Goal: Information Seeking & Learning: Check status

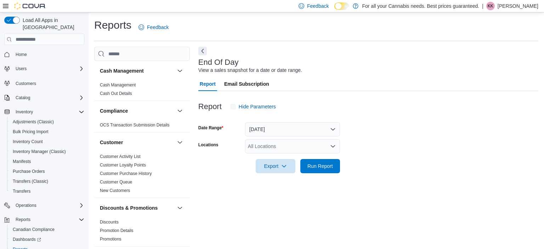
scroll to position [4, 0]
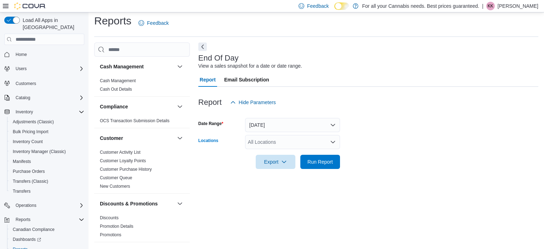
click at [297, 145] on div "All Locations" at bounding box center [292, 142] width 95 height 14
type input "**"
click at [278, 153] on span "TCS0060 Wharncliffe N" at bounding box center [290, 153] width 52 height 7
drag, startPoint x: 376, startPoint y: 172, endPoint x: 329, endPoint y: 165, distance: 47.7
click at [329, 165] on div "Report Hide Parameters Date Range Today Locations TCS0060 Wharncliffe N Export …" at bounding box center [368, 132] width 340 height 91
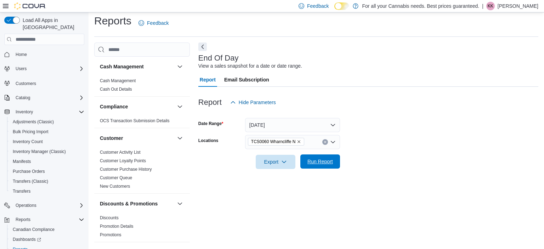
click at [329, 165] on span "Run Report" at bounding box center [319, 161] width 25 height 7
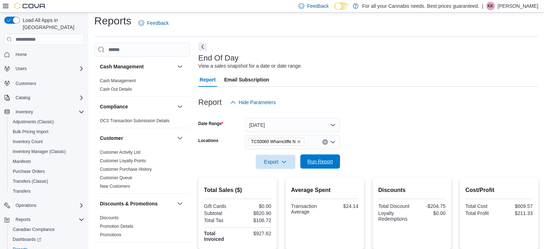
scroll to position [120, 0]
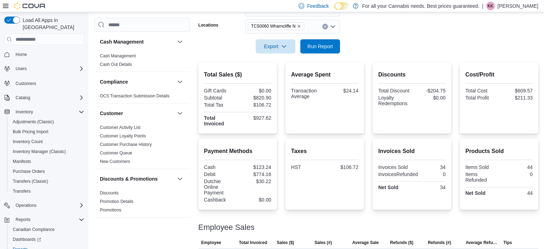
click at [266, 181] on div "$30.22" at bounding box center [255, 181] width 32 height 6
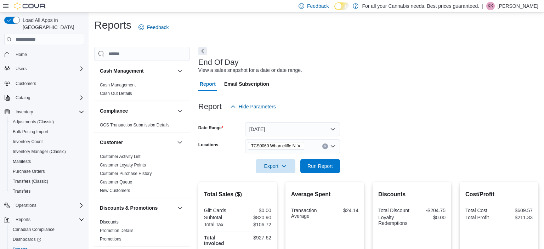
scroll to position [148, 0]
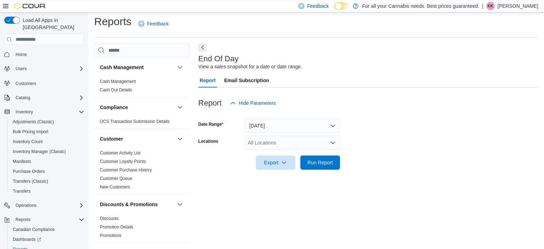
scroll to position [4, 0]
click at [309, 157] on span "Run Report" at bounding box center [319, 161] width 31 height 14
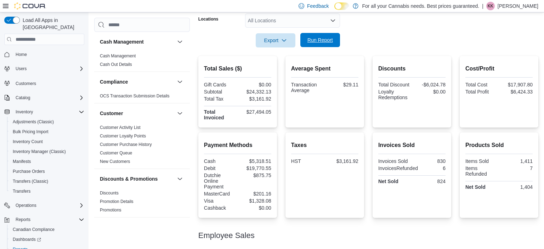
scroll to position [126, 0]
click at [309, 157] on div "Taxes HST $3,161.92" at bounding box center [324, 153] width 67 height 24
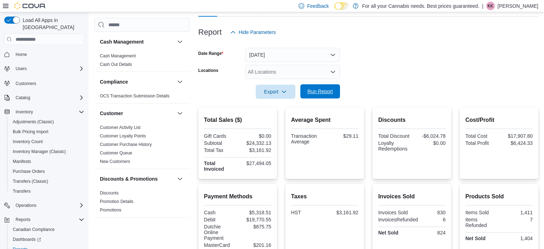
scroll to position [75, 0]
click at [309, 157] on div "Average Spent Transaction Average $29.11" at bounding box center [324, 142] width 67 height 60
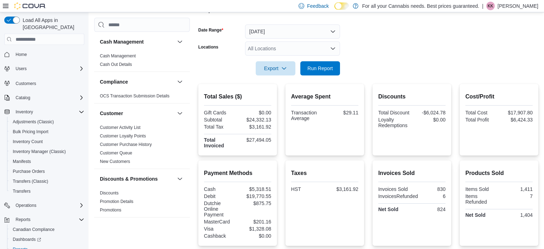
scroll to position [97, 0]
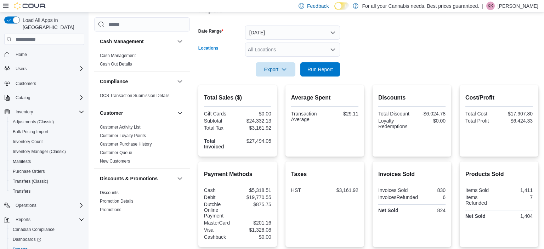
click at [266, 49] on div "All Locations" at bounding box center [292, 49] width 95 height 14
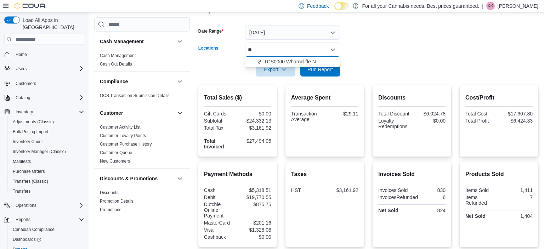
type input "**"
click at [266, 57] on button "TCS0060 Wharncliffe N" at bounding box center [292, 62] width 95 height 10
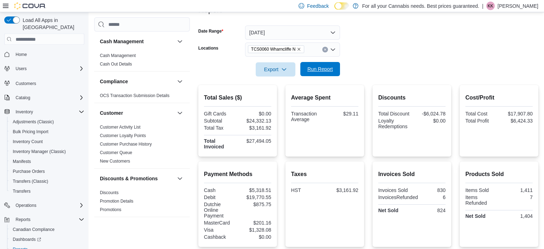
drag, startPoint x: 367, startPoint y: 74, endPoint x: 303, endPoint y: 69, distance: 65.0
click at [303, 69] on form "Date Range [DATE] Locations TCS0060 Wharncliffe N Export Run Report" at bounding box center [368, 46] width 340 height 59
click at [303, 69] on button "Run Report" at bounding box center [320, 69] width 40 height 14
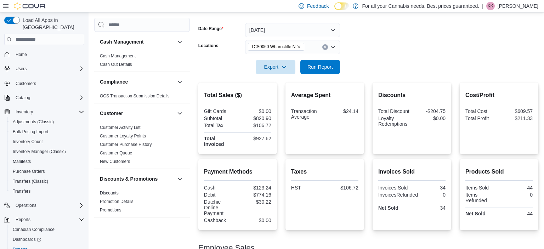
scroll to position [99, 0]
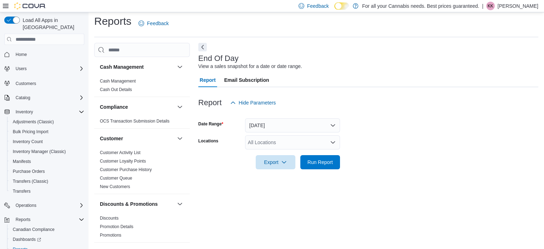
scroll to position [4, 0]
click at [288, 144] on div "All Locations" at bounding box center [292, 142] width 95 height 14
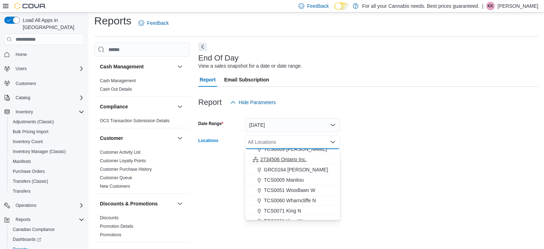
scroll to position [46, 0]
click at [285, 201] on span "TCS0060 Wharncliffe N" at bounding box center [290, 200] width 52 height 7
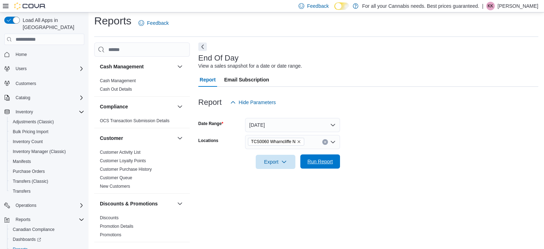
drag, startPoint x: 348, startPoint y: 187, endPoint x: 311, endPoint y: 163, distance: 44.2
click at [311, 163] on div "End Of Day View a sales snapshot for a date or date range. Report Email Subscri…" at bounding box center [368, 142] width 340 height 201
click at [311, 163] on span "Run Report" at bounding box center [319, 161] width 25 height 7
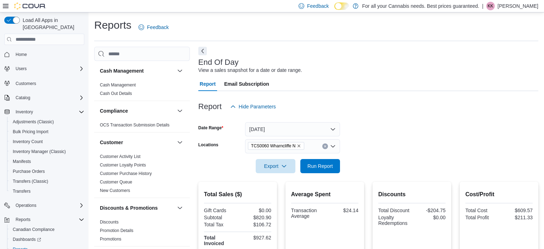
drag, startPoint x: 365, startPoint y: 36, endPoint x: 285, endPoint y: -2, distance: 88.4
click at [285, 0] on html "Feedback Dark Mode For all your Cannabis needs. Best prices guaranteed. | KK Ka…" at bounding box center [272, 124] width 544 height 249
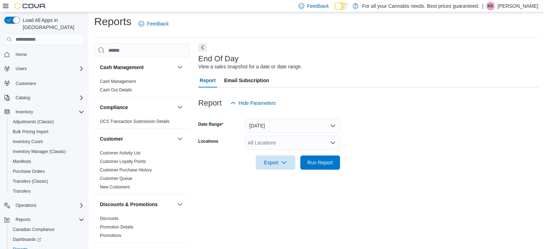
scroll to position [4, 0]
